Goal: Task Accomplishment & Management: Use online tool/utility

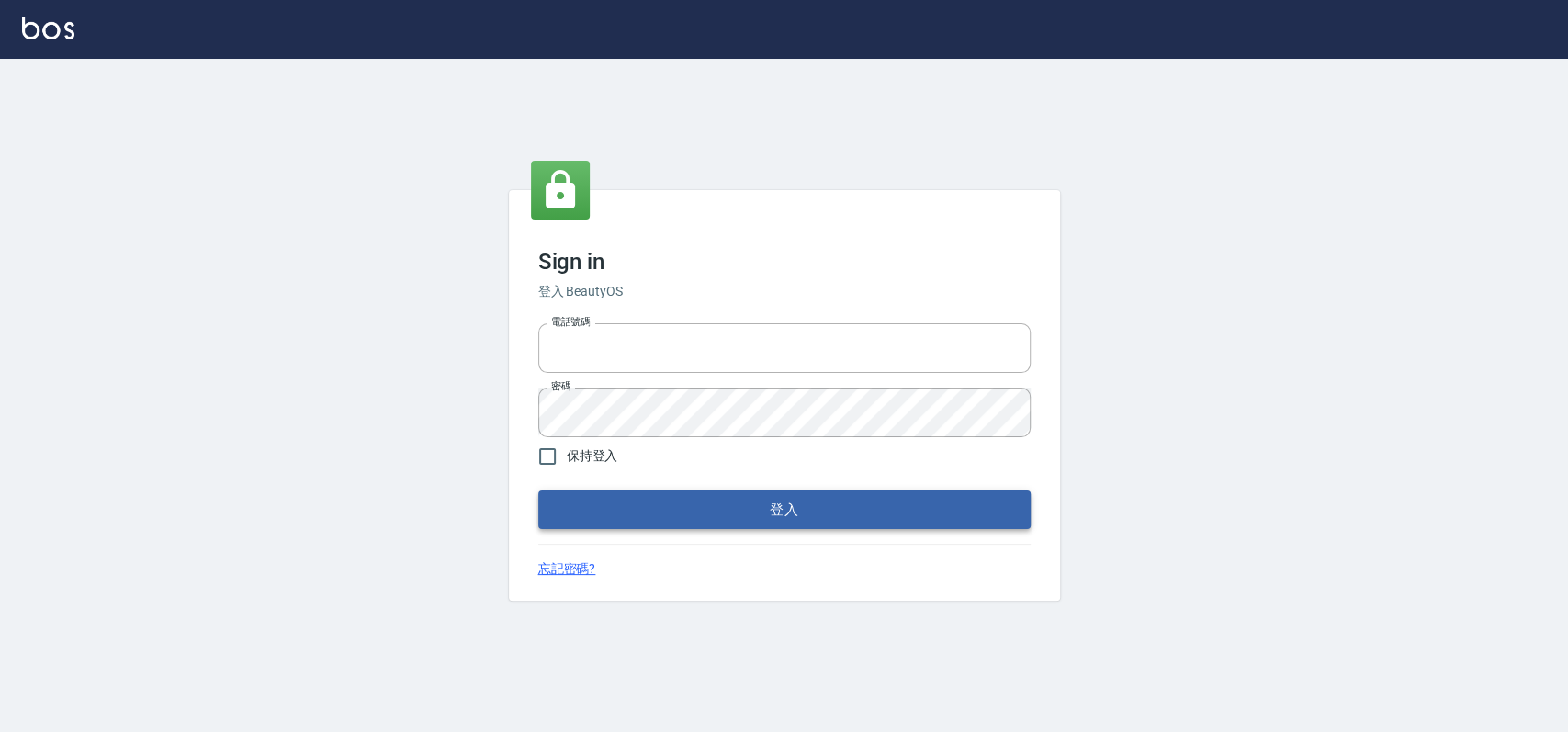
type input "033323173"
click at [698, 511] on button "登入" at bounding box center [784, 509] width 492 height 38
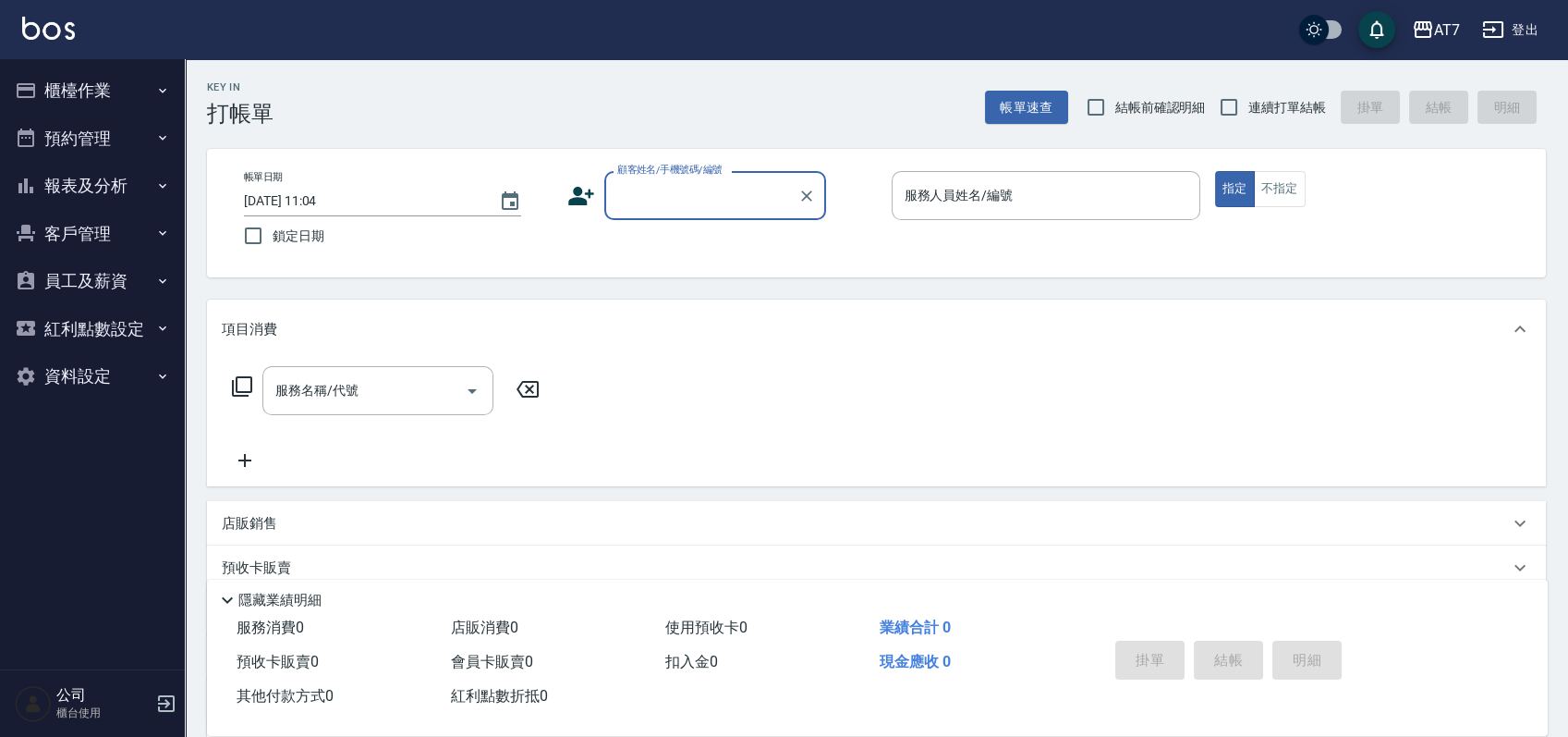
click at [77, 92] on button "櫃檯作業" at bounding box center [92, 90] width 170 height 48
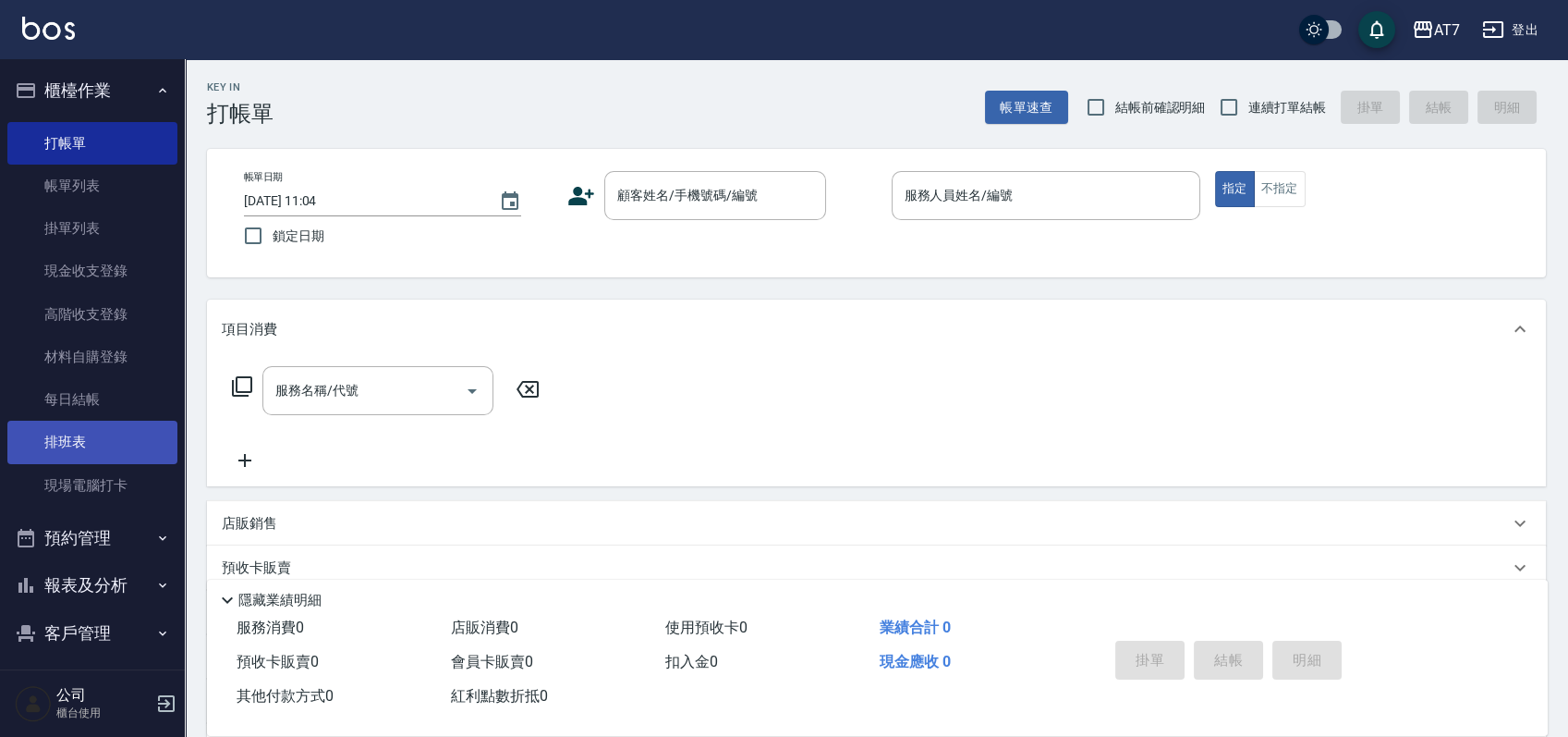
click at [76, 432] on link "排班表" at bounding box center [92, 441] width 170 height 43
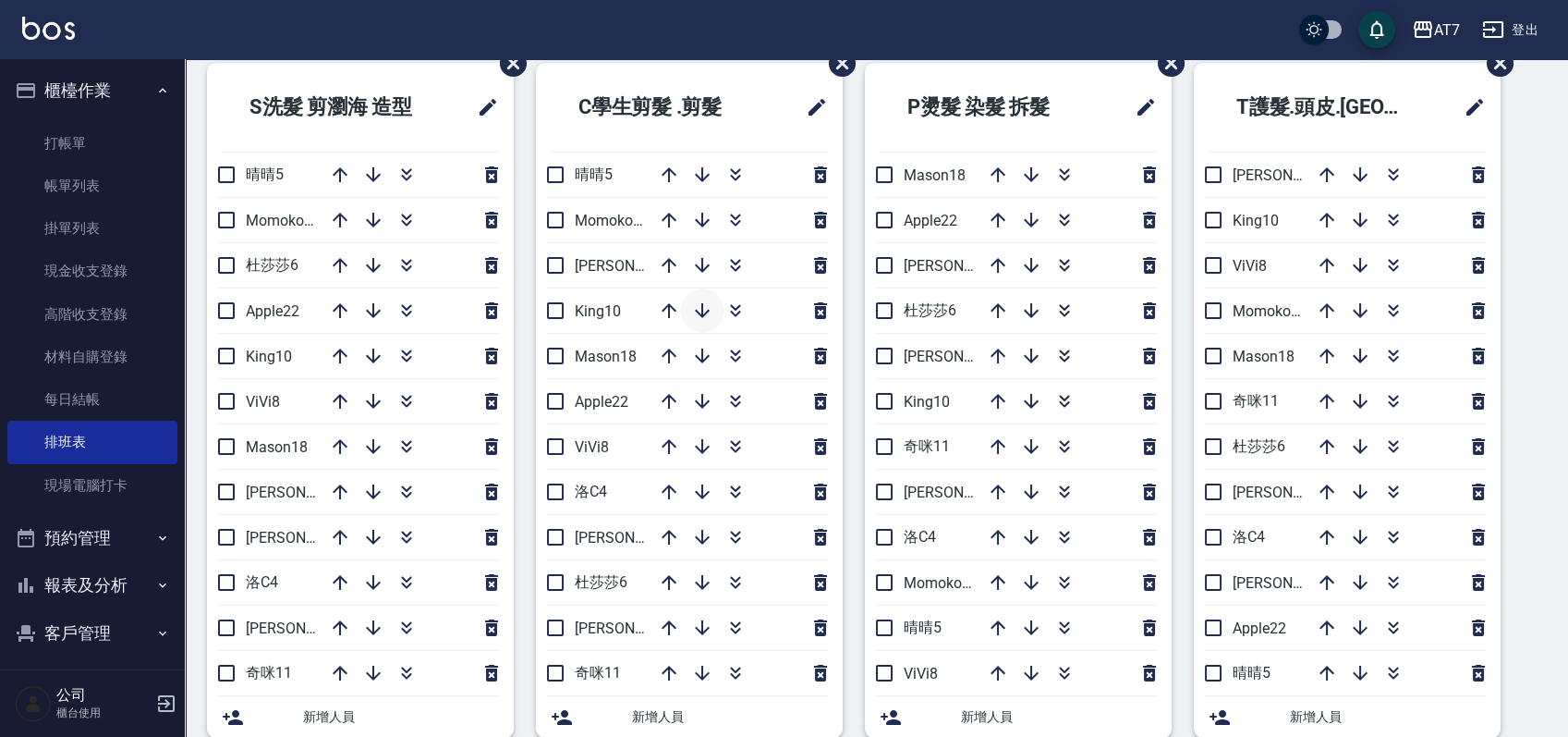
scroll to position [123, 0]
